Goal: Check status

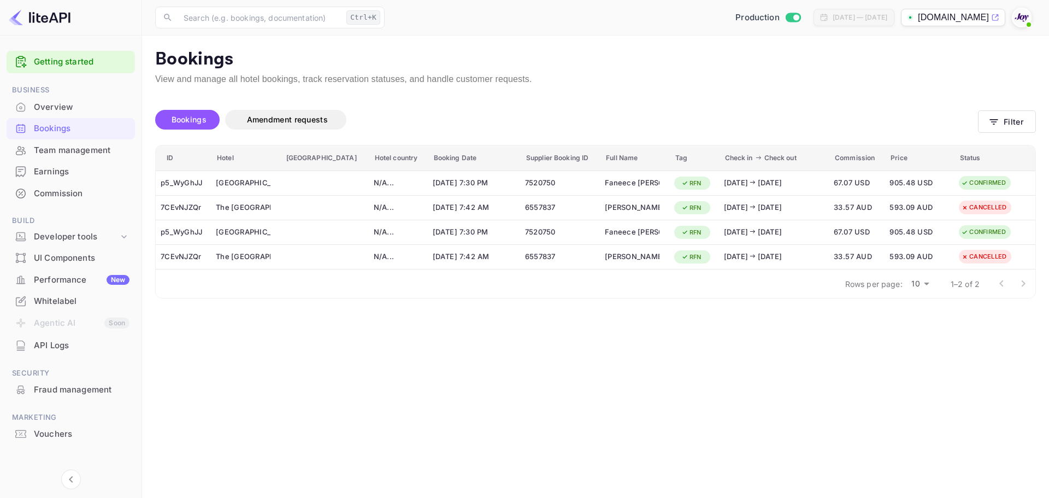
drag, startPoint x: 915, startPoint y: 84, endPoint x: 969, endPoint y: 115, distance: 62.7
click at [915, 84] on p "View and manage all hotel bookings, track reservation statuses, and handle cust…" at bounding box center [595, 79] width 881 height 13
click at [984, 122] on button "Filter" at bounding box center [1007, 121] width 58 height 22
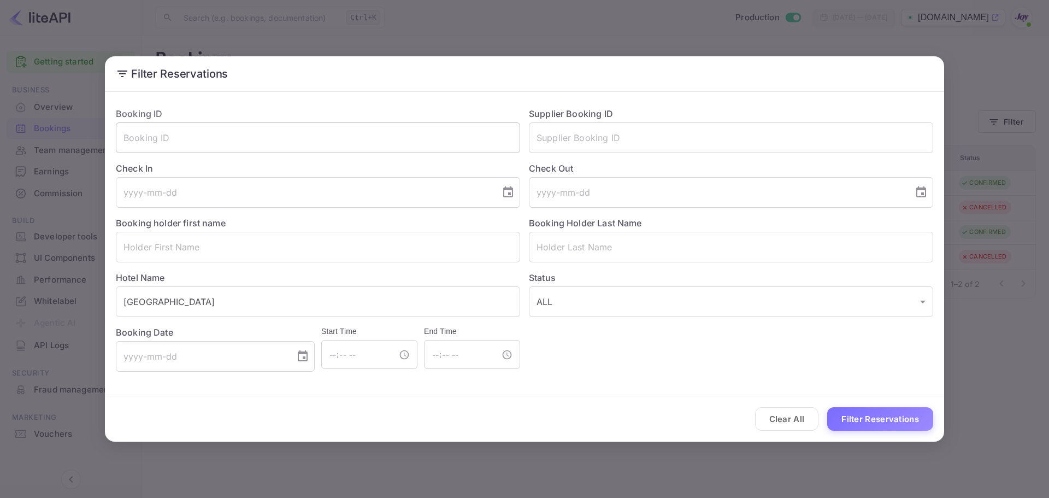
click at [232, 128] on input "text" at bounding box center [318, 137] width 404 height 31
paste input "7242575"
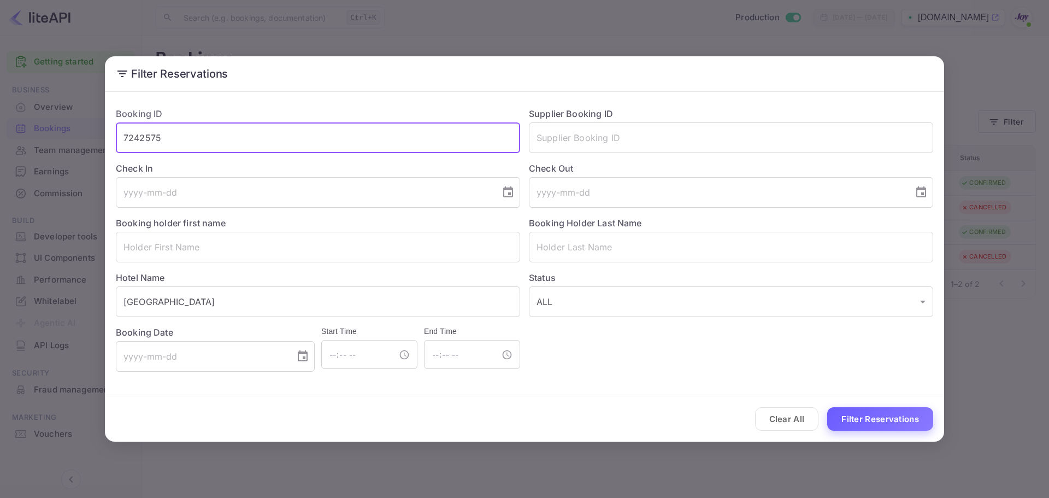
type input "7242575"
click at [860, 423] on button "Filter Reservations" at bounding box center [880, 418] width 106 height 23
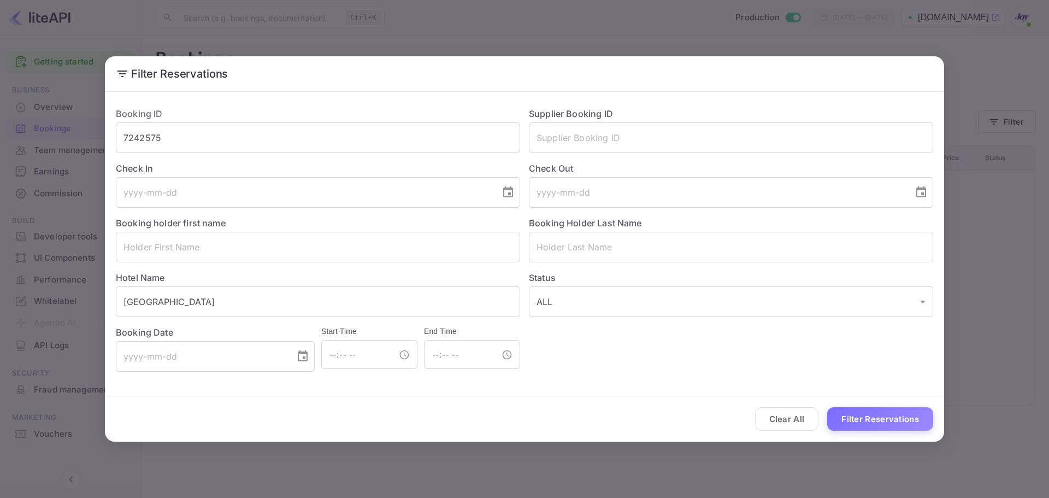
click at [370, 321] on div "Start Time ​" at bounding box center [366, 345] width 103 height 52
click at [354, 307] on input "Lighthouse Hotel" at bounding box center [318, 301] width 404 height 31
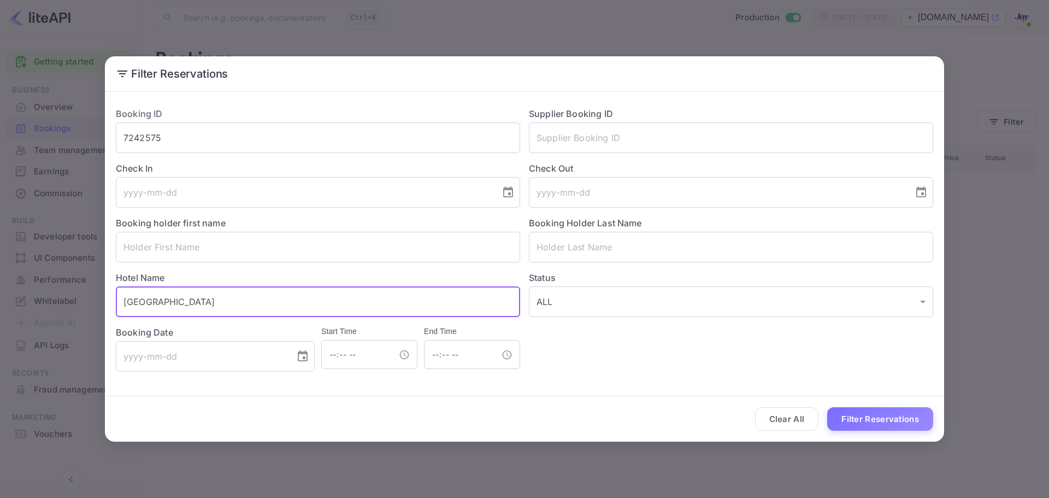
click at [354, 307] on input "Lighthouse Hotel" at bounding box center [318, 301] width 404 height 31
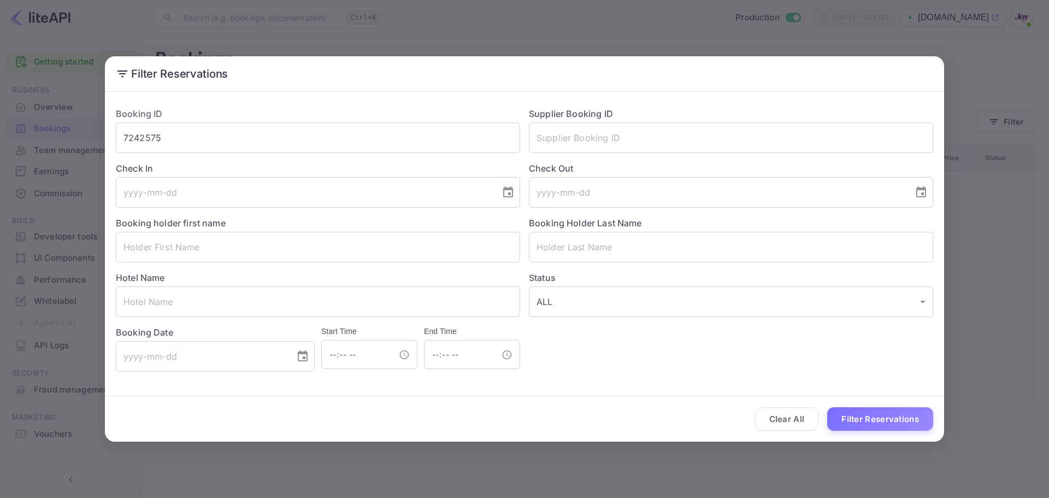
click at [752, 382] on div "Booking ID 7242575 ​ Supplier Booking ID ​ Check In ​ Check Out ​ Booking holde…" at bounding box center [524, 239] width 839 height 286
click at [899, 414] on button "Filter Reservations" at bounding box center [880, 418] width 106 height 23
click at [873, 375] on div "Booking ID 7242575 ​ Supplier Booking ID ​ Check In ​ Check Out ​ Booking holde…" at bounding box center [524, 239] width 839 height 286
click at [896, 419] on button "Filter Reservations" at bounding box center [880, 418] width 106 height 23
click at [835, 368] on div "Booking ID 7242575 ​ Supplier Booking ID ​ Check In ​ Check Out ​ Booking holde…" at bounding box center [520, 234] width 826 height 273
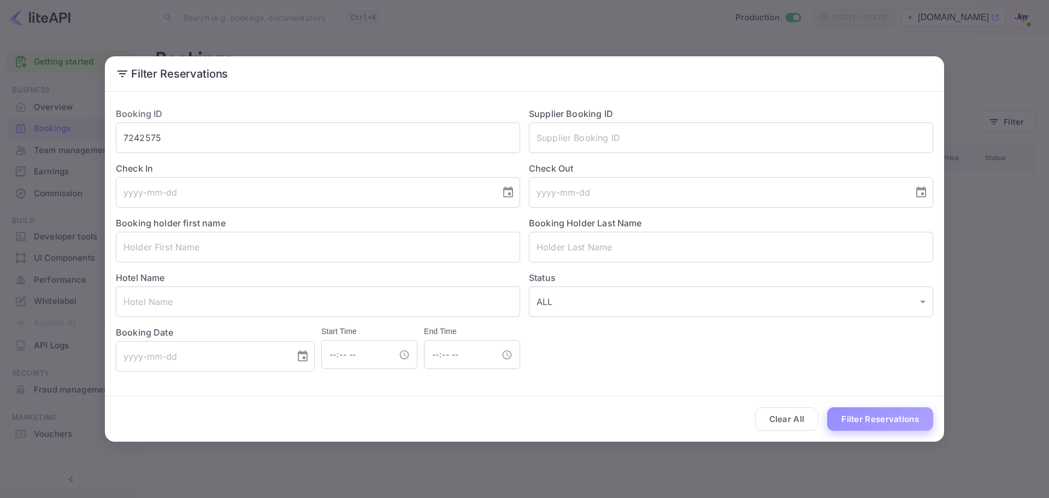
click at [878, 418] on button "Filter Reservations" at bounding box center [880, 418] width 106 height 23
click at [879, 418] on button "Filter Reservations" at bounding box center [880, 418] width 106 height 23
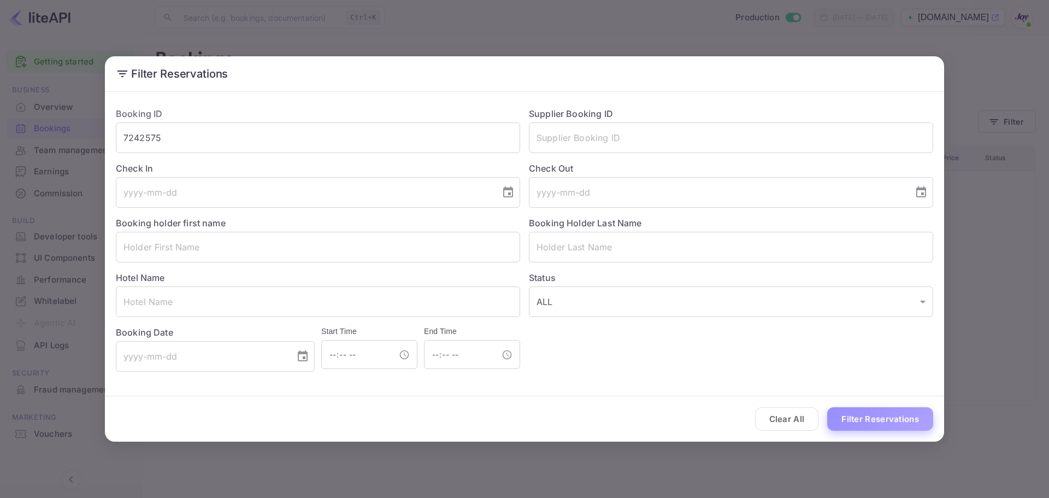
click at [879, 416] on button "Filter Reservations" at bounding box center [880, 418] width 106 height 23
click at [879, 415] on button "Filter Reservations" at bounding box center [880, 418] width 106 height 23
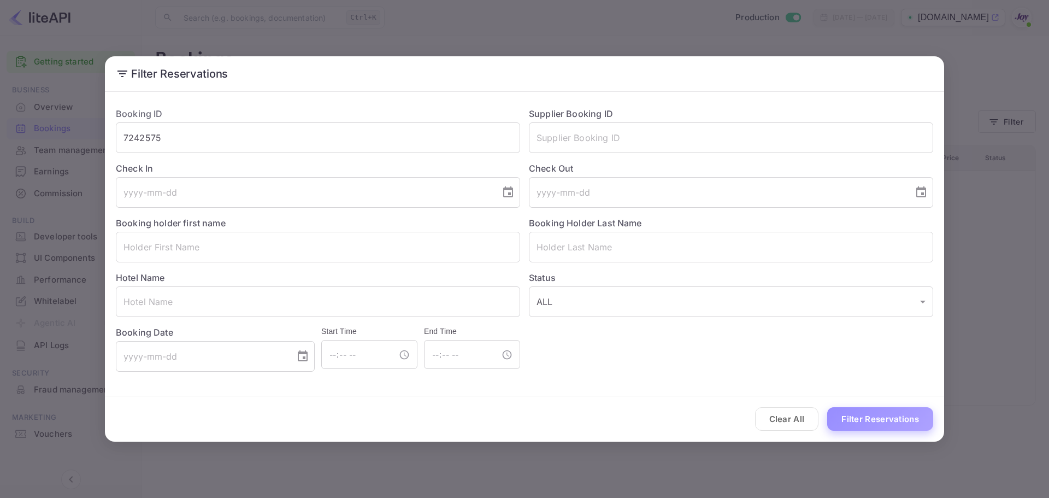
click at [879, 415] on button "Filter Reservations" at bounding box center [880, 418] width 106 height 23
click at [762, 358] on div "Booking ID 7242575 ​ Supplier Booking ID ​ Check In ​ Check Out ​ Booking holde…" at bounding box center [520, 234] width 826 height 273
click at [797, 417] on button "Clear All" at bounding box center [787, 418] width 64 height 23
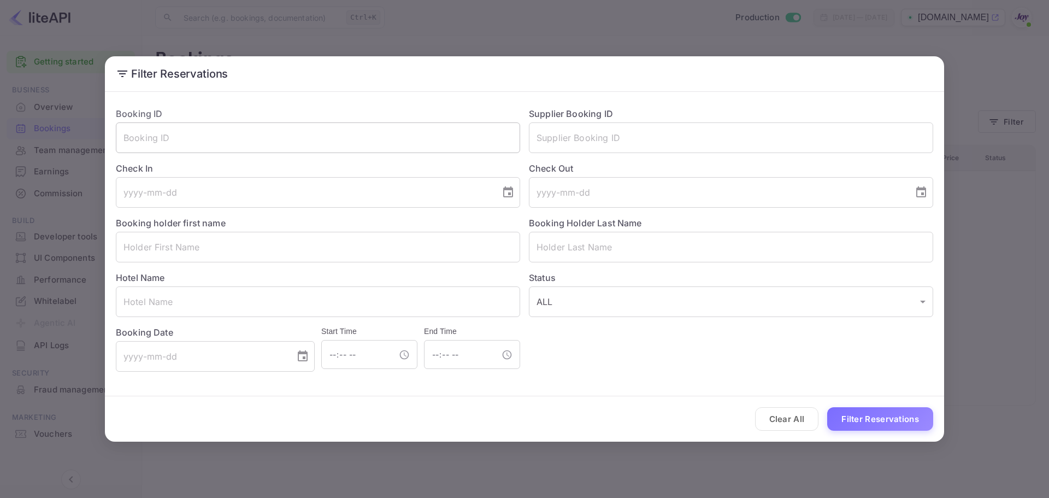
click at [332, 138] on input "text" at bounding box center [318, 137] width 404 height 31
paste input "7242575"
type input "7242575"
click at [827, 407] on button "Filter Reservations" at bounding box center [880, 418] width 106 height 23
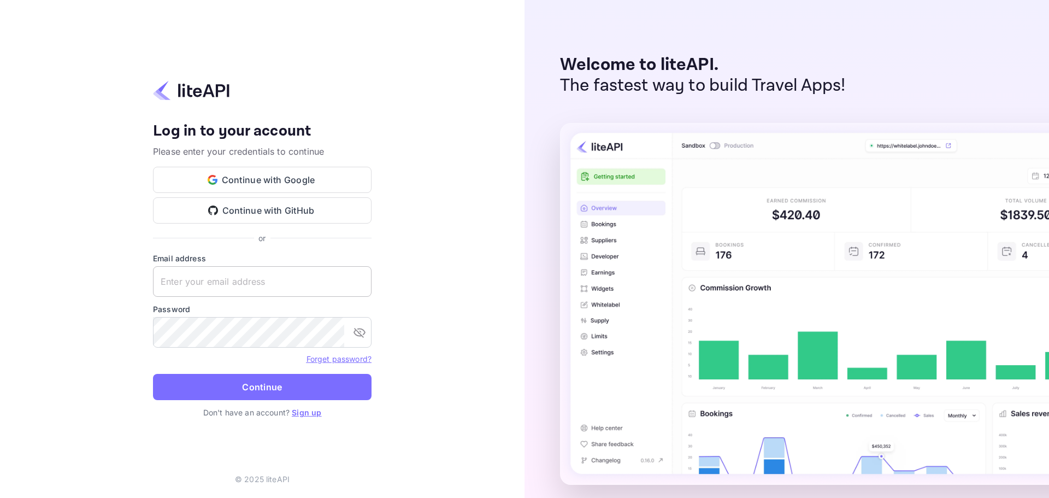
click at [181, 283] on input "text" at bounding box center [262, 281] width 219 height 31
paste input "services@withjoy.com"
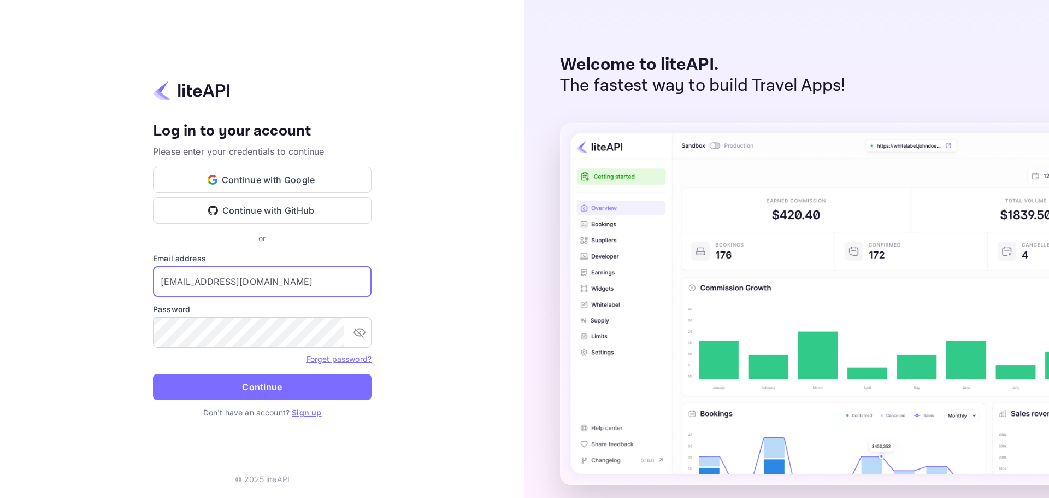
type input "services@withjoy.com"
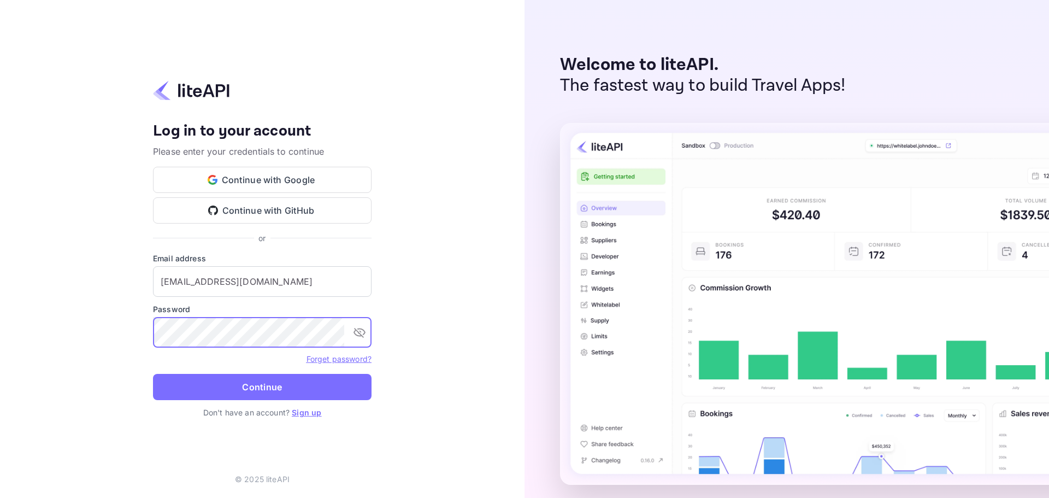
click at [221, 385] on button "Continue" at bounding box center [262, 387] width 219 height 26
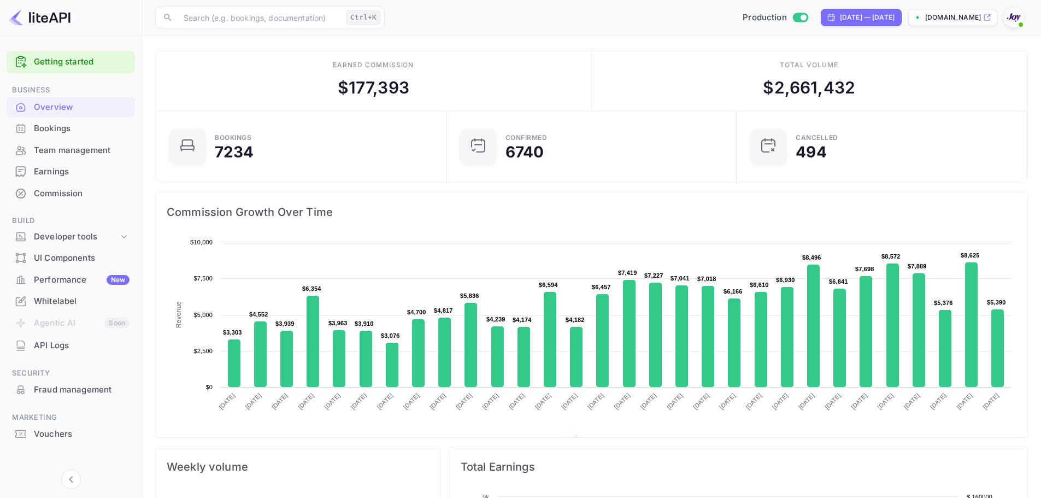
click at [73, 126] on div "Bookings" at bounding box center [82, 128] width 96 height 13
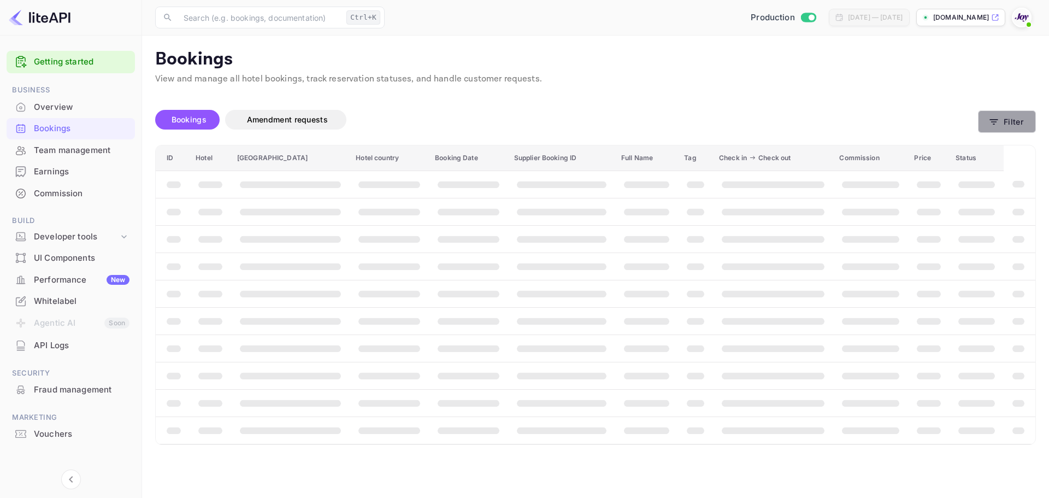
click at [1022, 118] on button "Filter" at bounding box center [1007, 121] width 58 height 22
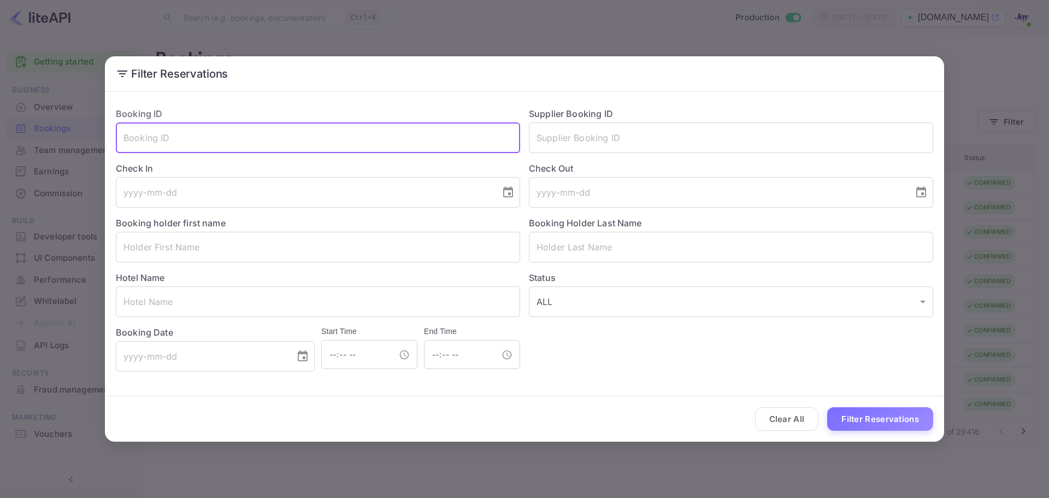
click at [197, 128] on input "text" at bounding box center [318, 137] width 404 height 31
paste input "7242575"
type input "7242575"
click at [873, 413] on button "Filter Reservations" at bounding box center [880, 418] width 106 height 23
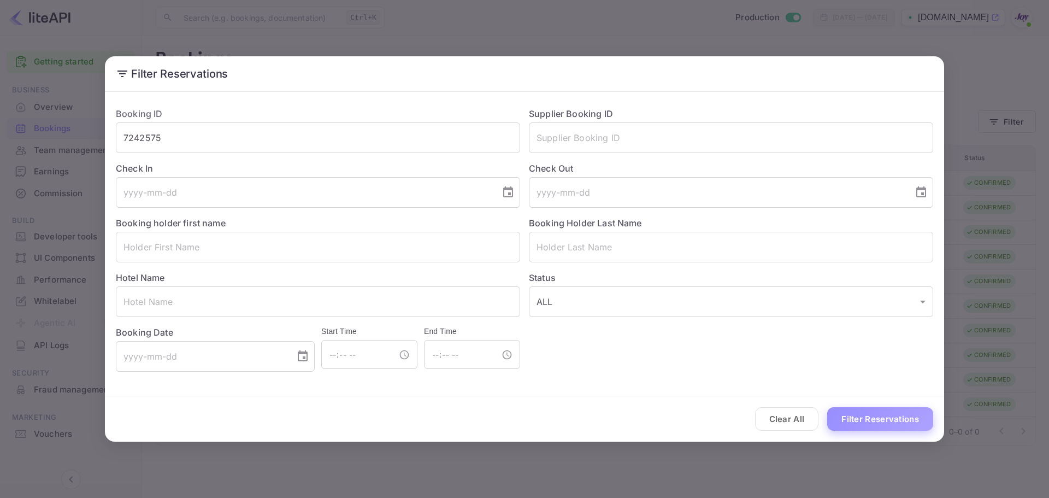
click at [849, 422] on button "Filter Reservations" at bounding box center [880, 418] width 106 height 23
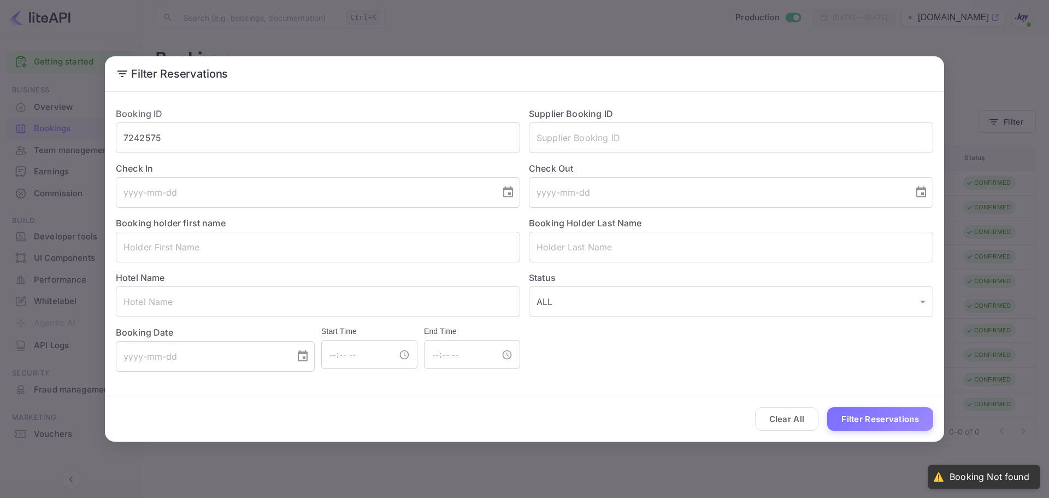
drag, startPoint x: 516, startPoint y: 415, endPoint x: 492, endPoint y: 413, distance: 23.6
click at [516, 415] on div "Clear All Filter Reservations" at bounding box center [524, 418] width 839 height 45
click at [199, 138] on input "7242575" at bounding box center [318, 137] width 404 height 31
click at [701, 361] on div "Booking ID 7242575 ​ Supplier Booking ID ​ Check In ​ Check Out ​ Booking holde…" at bounding box center [520, 234] width 826 height 273
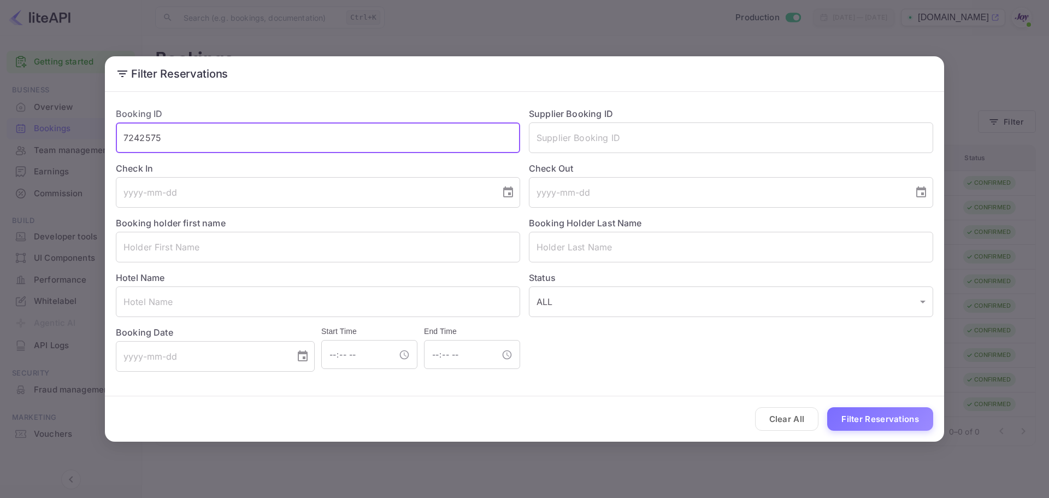
click at [307, 133] on input "7242575" at bounding box center [318, 137] width 404 height 31
click at [193, 349] on input "tel" at bounding box center [202, 356] width 172 height 31
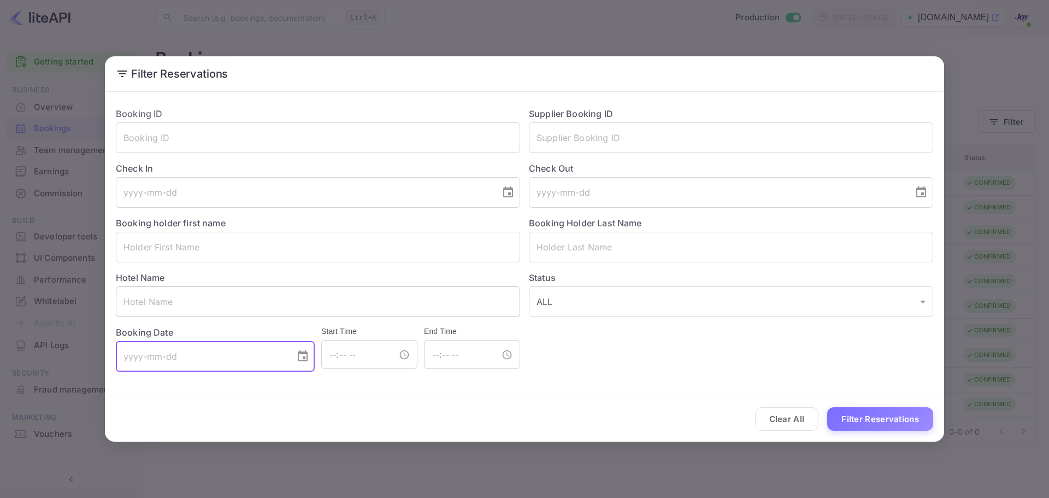
click at [231, 295] on input "text" at bounding box center [318, 301] width 404 height 31
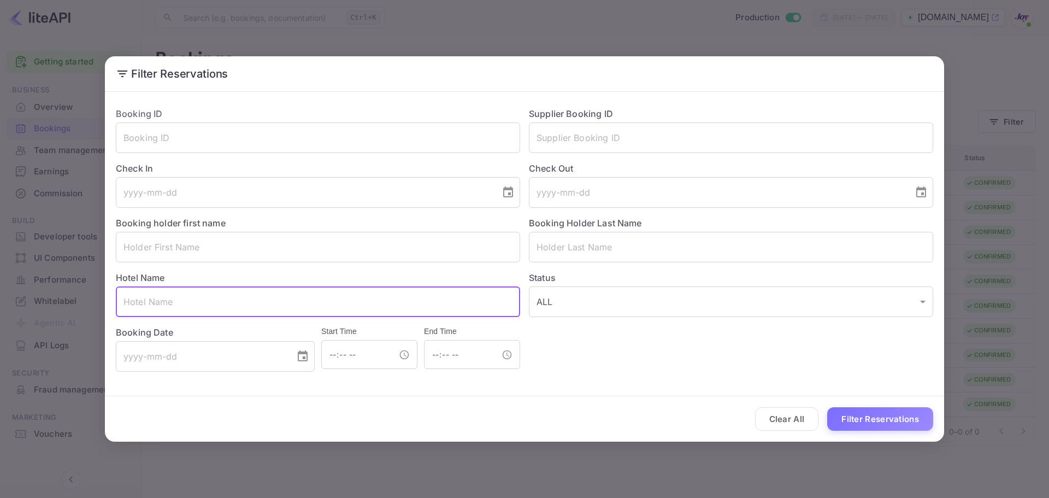
paste input "7242575"
type input "7242575"
click at [613, 132] on input "text" at bounding box center [731, 137] width 404 height 31
paste input "7242575"
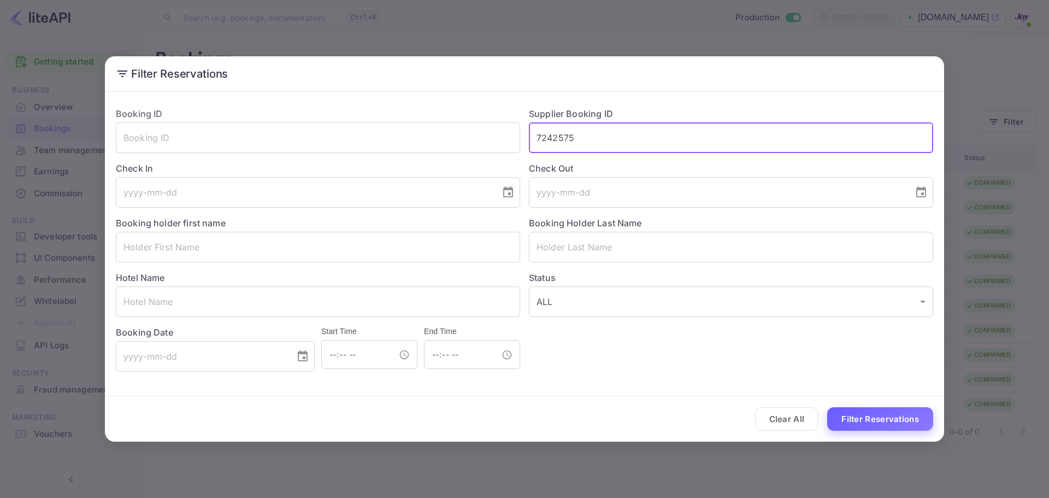
type input "7242575"
click at [831, 419] on button "Filter Reservations" at bounding box center [880, 418] width 106 height 23
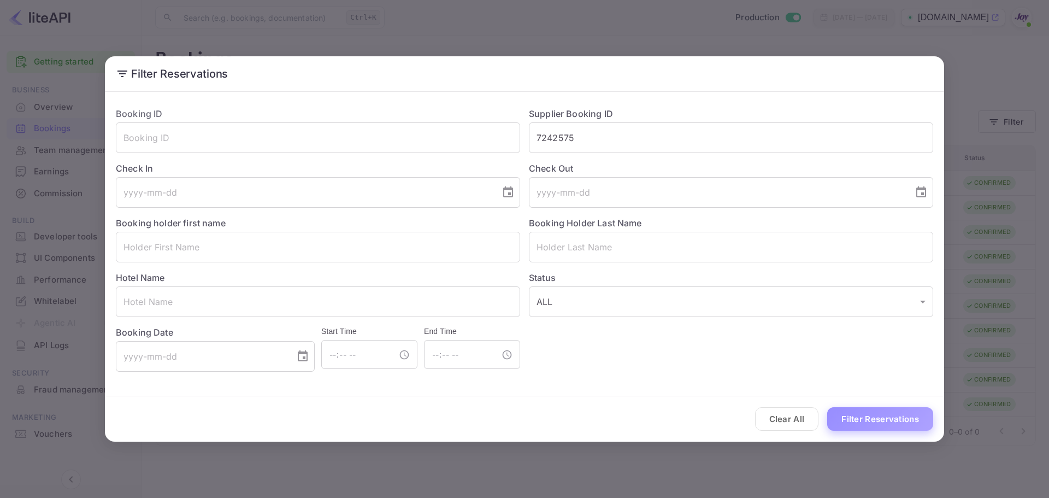
click at [831, 422] on button "Filter Reservations" at bounding box center [880, 418] width 106 height 23
click at [784, 359] on div "Booking ID ​ Supplier Booking ID 7242575 ​ Check In ​ Check Out ​ Booking holde…" at bounding box center [520, 234] width 826 height 273
click at [868, 409] on button "Filter Reservations" at bounding box center [880, 418] width 106 height 23
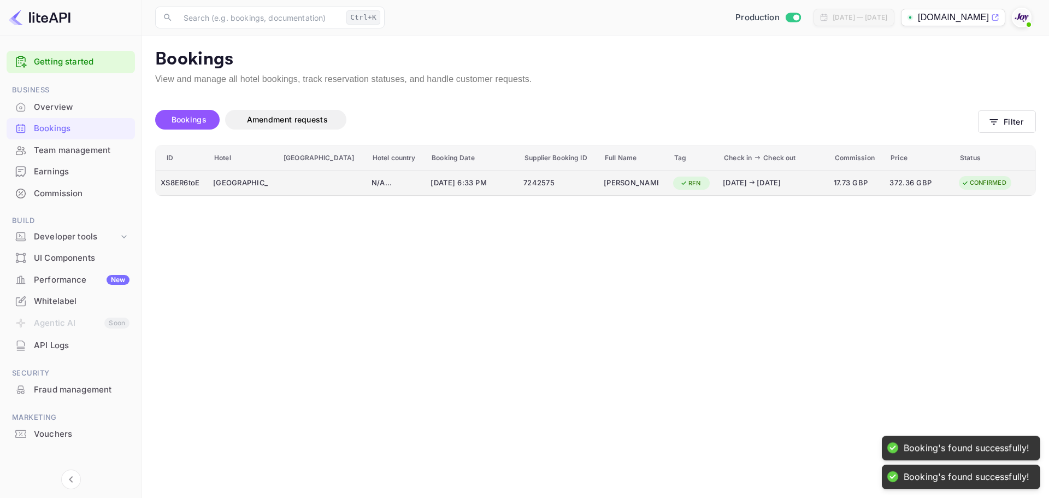
click at [367, 175] on td "N/A ..." at bounding box center [396, 182] width 59 height 25
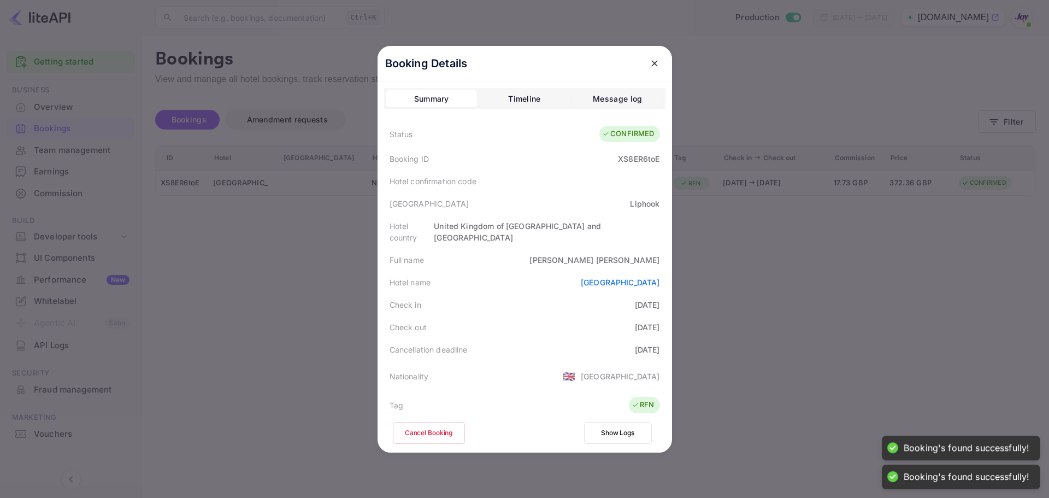
click at [552, 179] on div "Hotel confirmation code" at bounding box center [524, 181] width 281 height 22
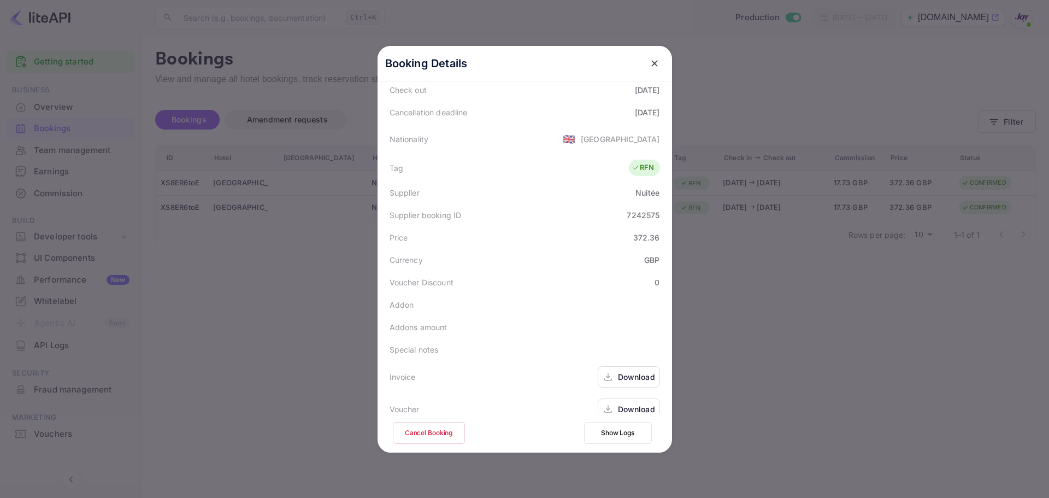
scroll to position [243, 0]
click at [629, 366] on div "Download" at bounding box center [636, 371] width 37 height 11
click at [629, 398] on div "Download" at bounding box center [636, 403] width 37 height 11
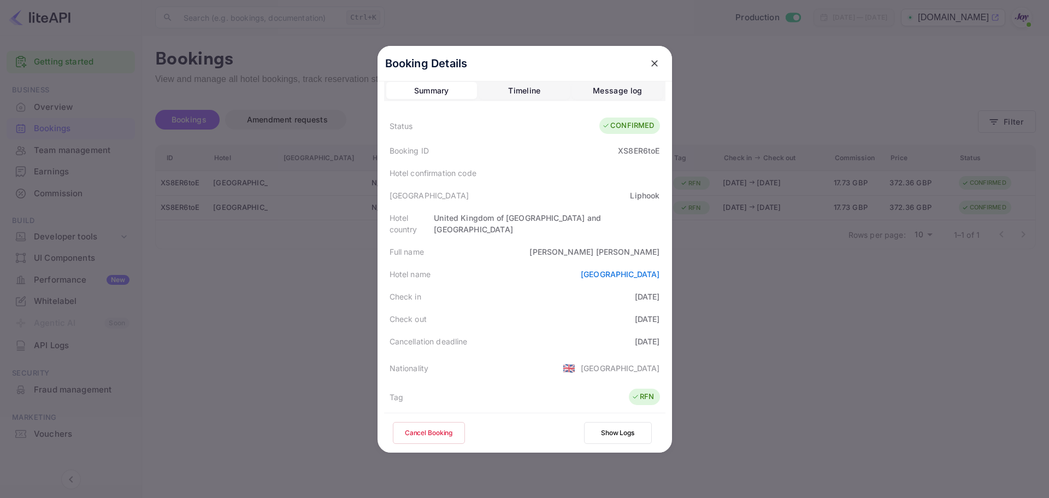
scroll to position [0, 0]
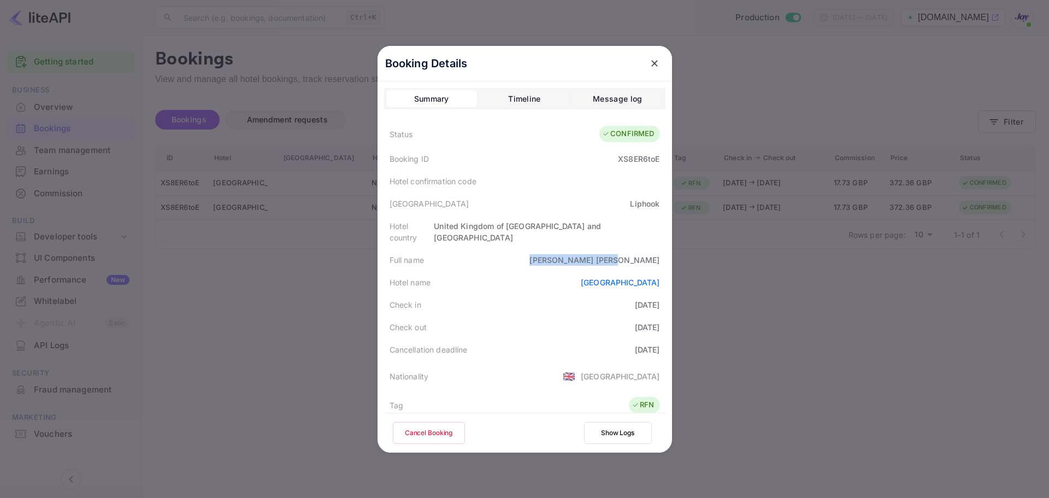
drag, startPoint x: 601, startPoint y: 250, endPoint x: 657, endPoint y: 247, distance: 55.8
click at [657, 249] on div "Full name [PERSON_NAME]" at bounding box center [524, 260] width 281 height 22
click at [574, 255] on div "Full name [PERSON_NAME]" at bounding box center [524, 260] width 281 height 22
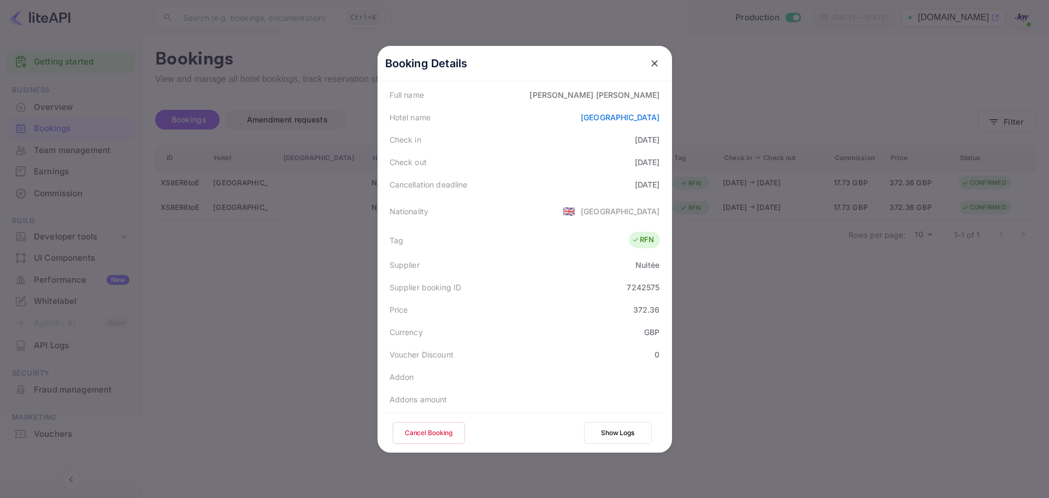
scroll to position [243, 0]
